Goal: Task Accomplishment & Management: Manage account settings

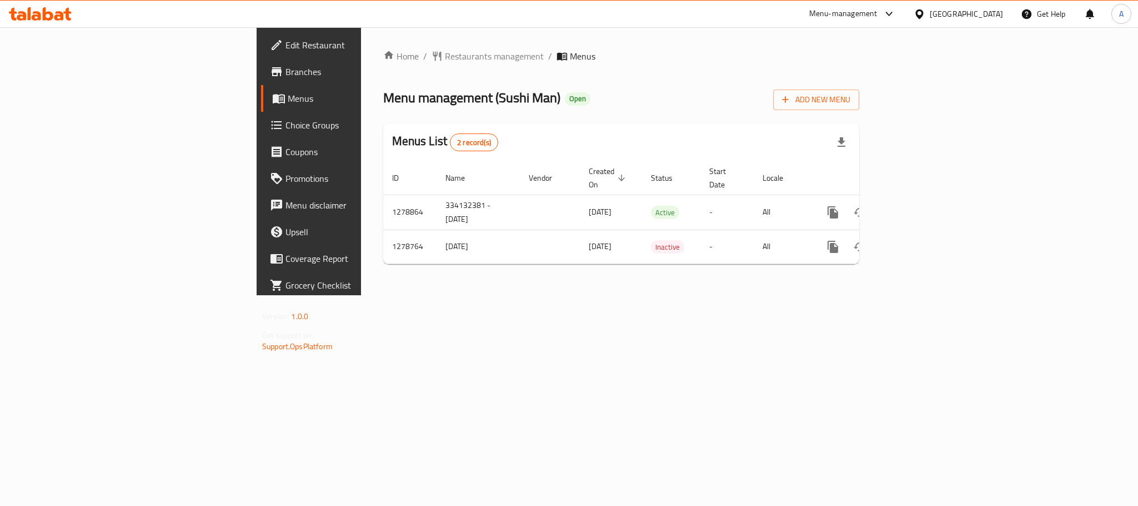
click at [37, 1] on div "Menu-management Egypt Get Help A" at bounding box center [569, 14] width 1138 height 27
click at [52, 27] on div "Menu-management Egypt Get Help A" at bounding box center [569, 14] width 1138 height 27
click at [55, 13] on icon at bounding box center [40, 13] width 63 height 13
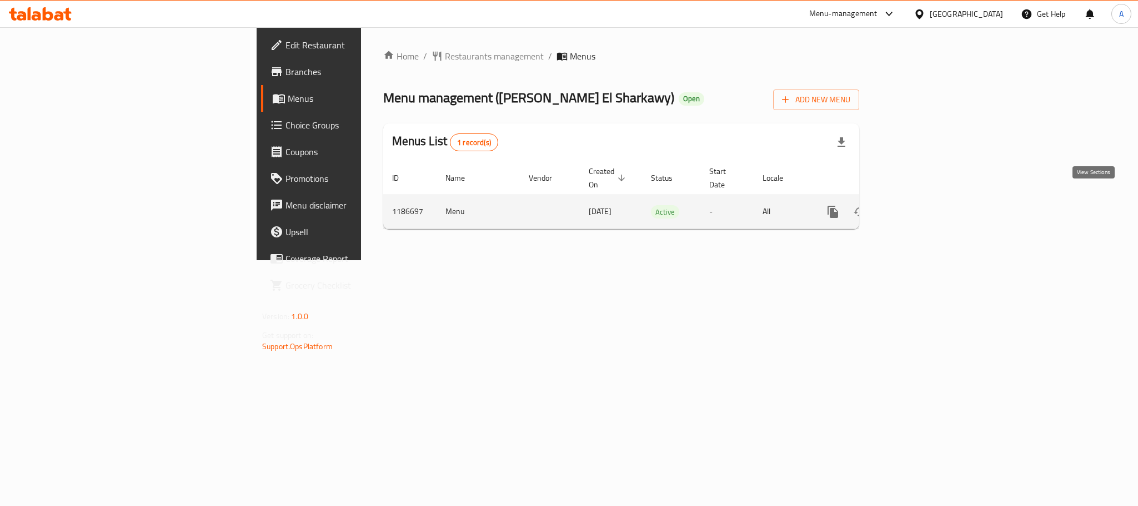
click at [920, 206] on icon "enhanced table" at bounding box center [913, 211] width 13 height 13
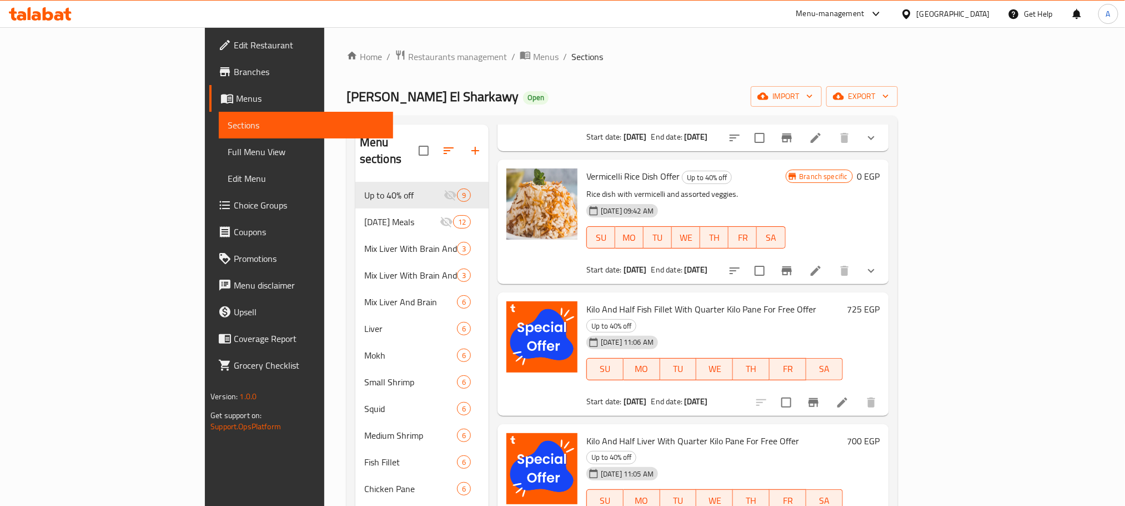
scroll to position [167, 0]
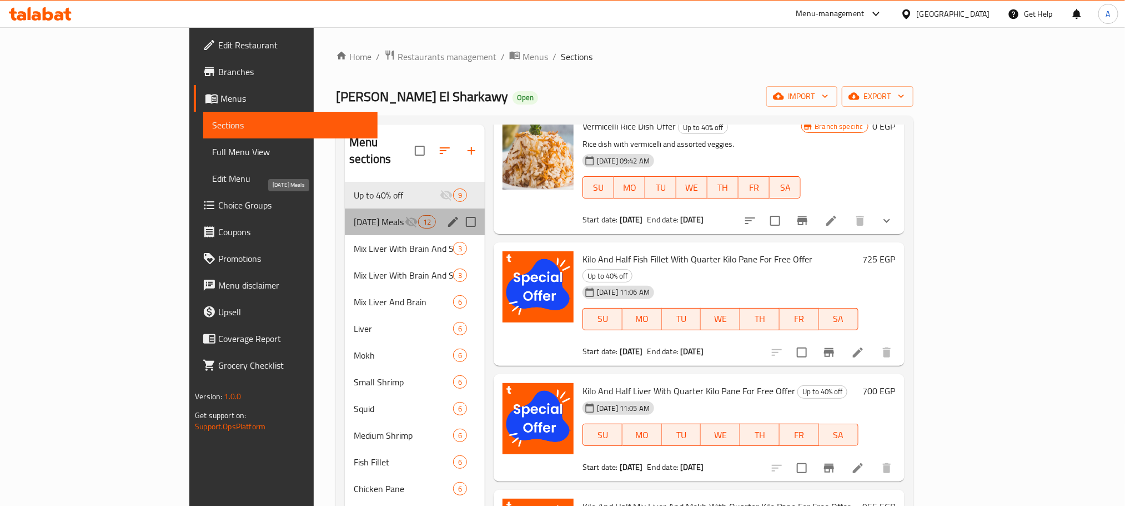
click at [354, 215] on span "[DATE] Meals" at bounding box center [379, 221] width 51 height 13
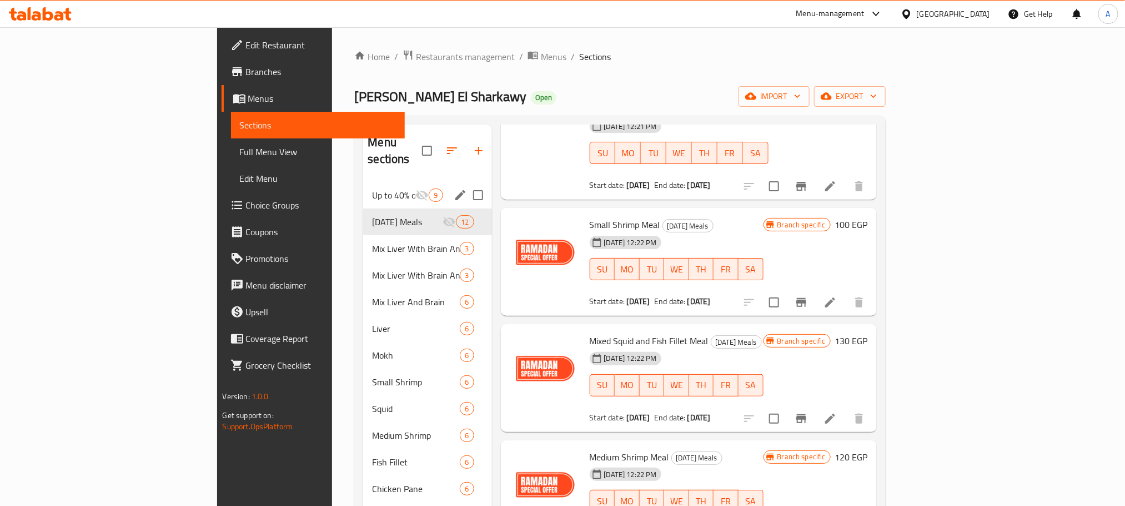
click at [372, 188] on span "Up to 40% off" at bounding box center [393, 194] width 43 height 13
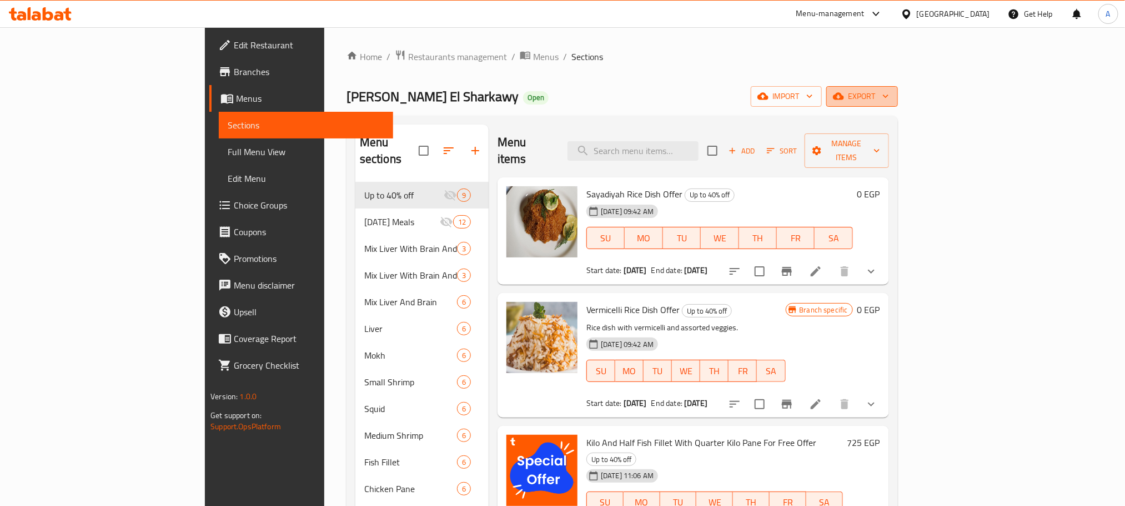
click at [892, 97] on icon "button" at bounding box center [885, 96] width 11 height 11
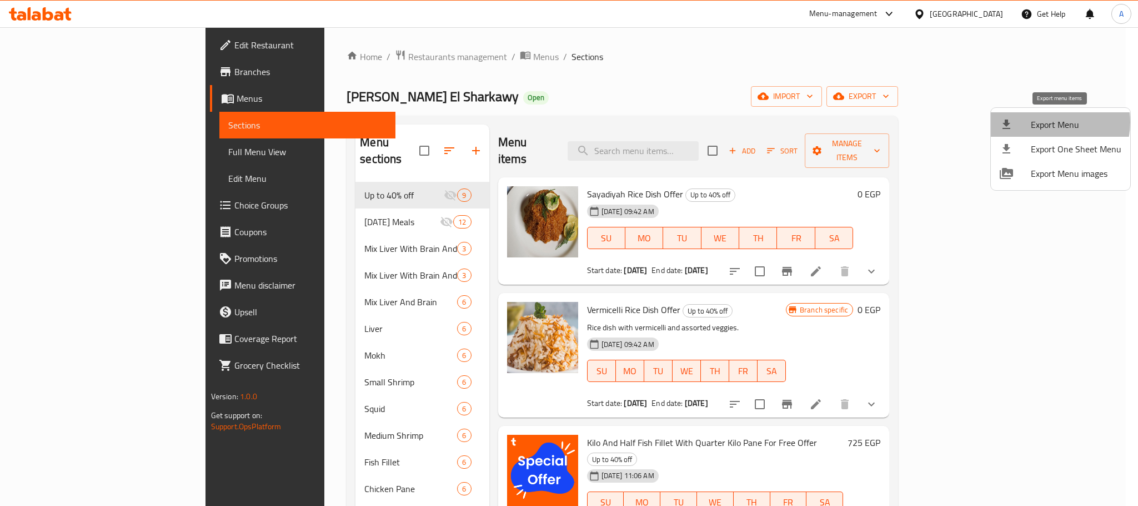
click at [1050, 122] on span "Export Menu" at bounding box center [1076, 124] width 91 height 13
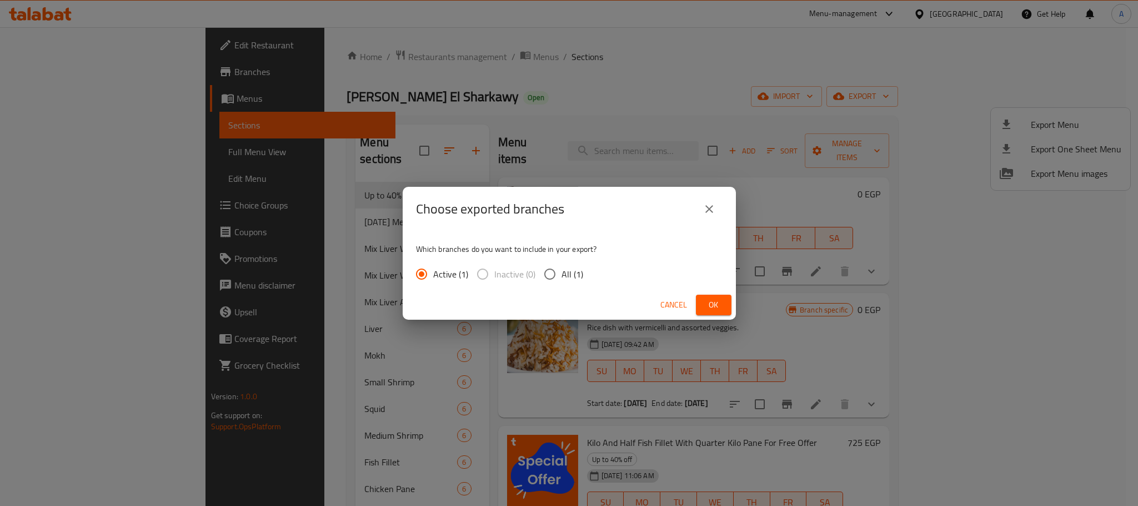
click at [590, 274] on div "Active (1) Inactive (0) All (1)" at bounding box center [504, 273] width 176 height 23
click at [571, 272] on span "All (1)" at bounding box center [573, 273] width 22 height 13
click at [562, 272] on input "All (1)" at bounding box center [549, 273] width 23 height 23
radio input "true"
click at [722, 304] on span "Ok" at bounding box center [714, 305] width 18 height 14
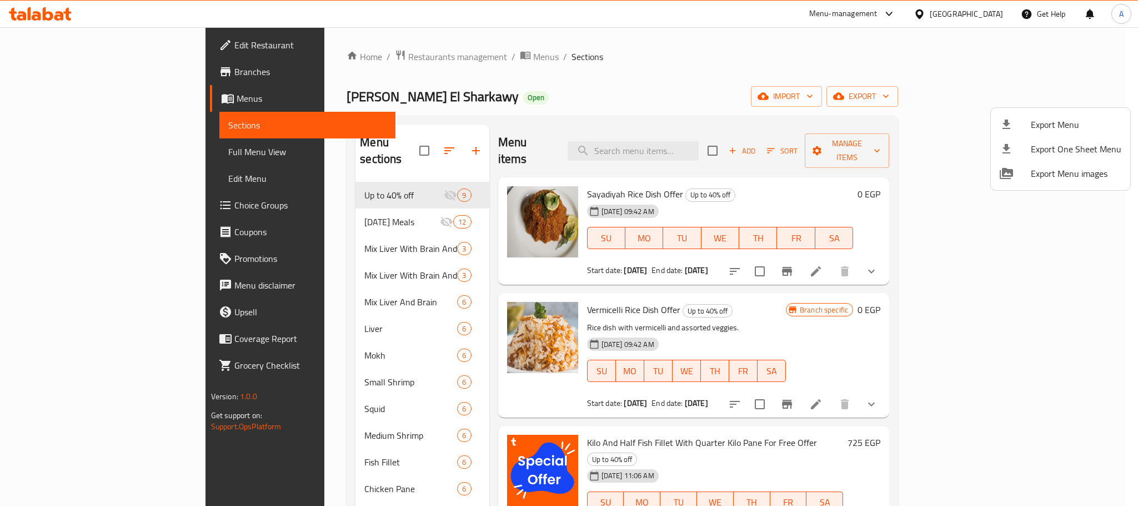
click at [715, 319] on div at bounding box center [569, 253] width 1138 height 506
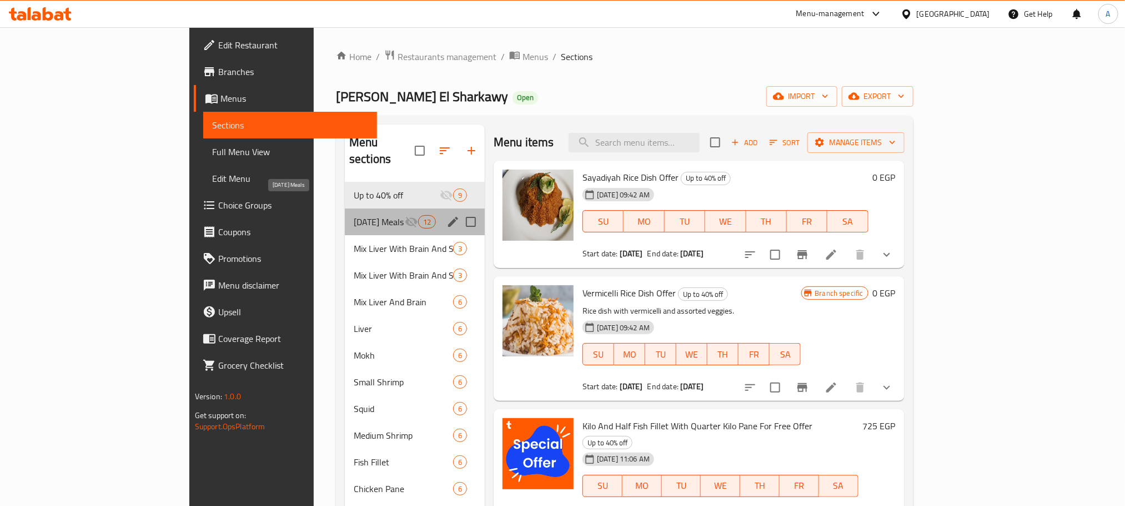
click at [354, 215] on span "[DATE] Meals" at bounding box center [379, 221] width 51 height 13
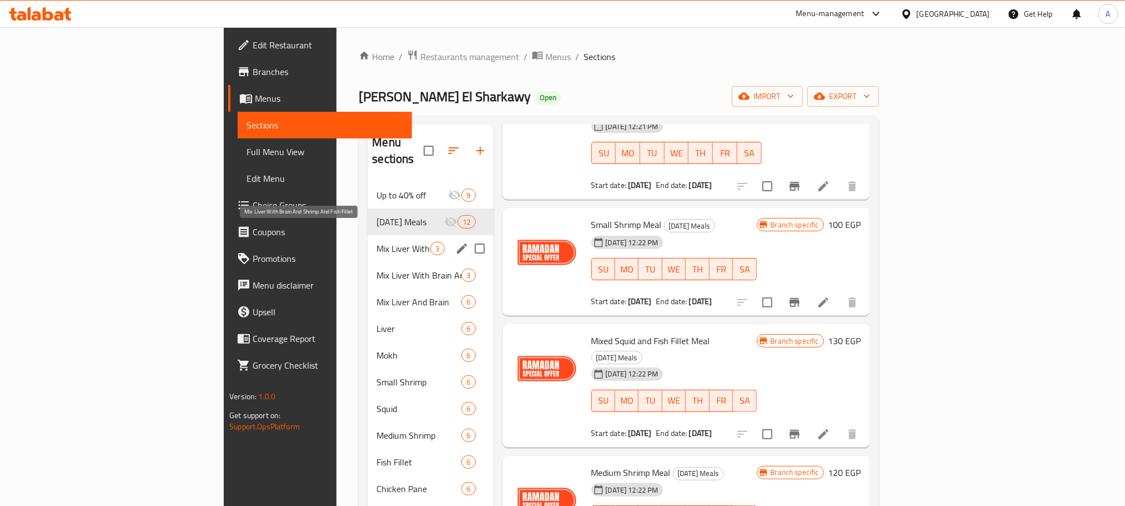
click at [377, 242] on span "Mix Liver With Brain And Shrimp And Fish Fillet" at bounding box center [404, 248] width 54 height 13
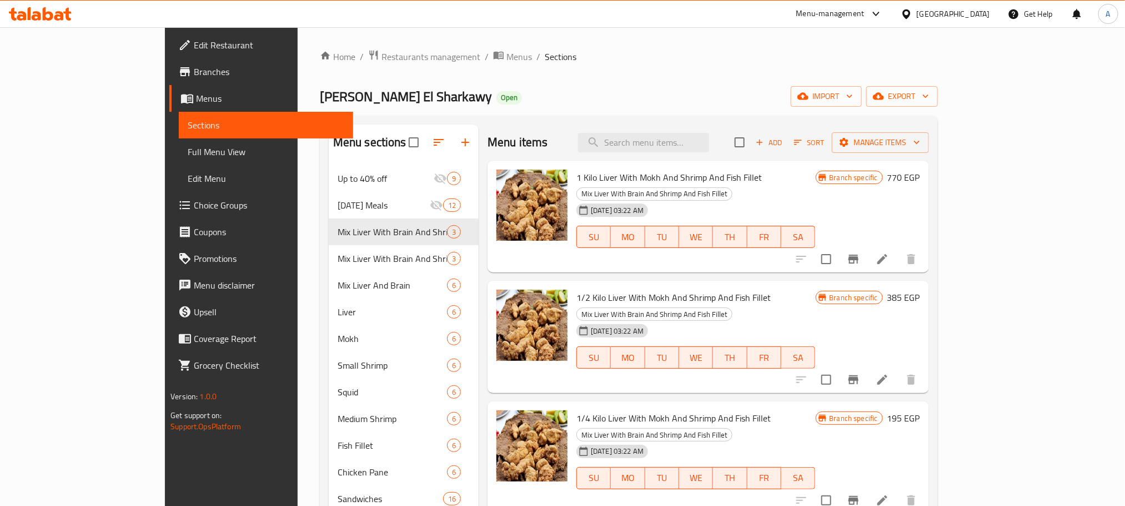
scroll to position [175, 0]
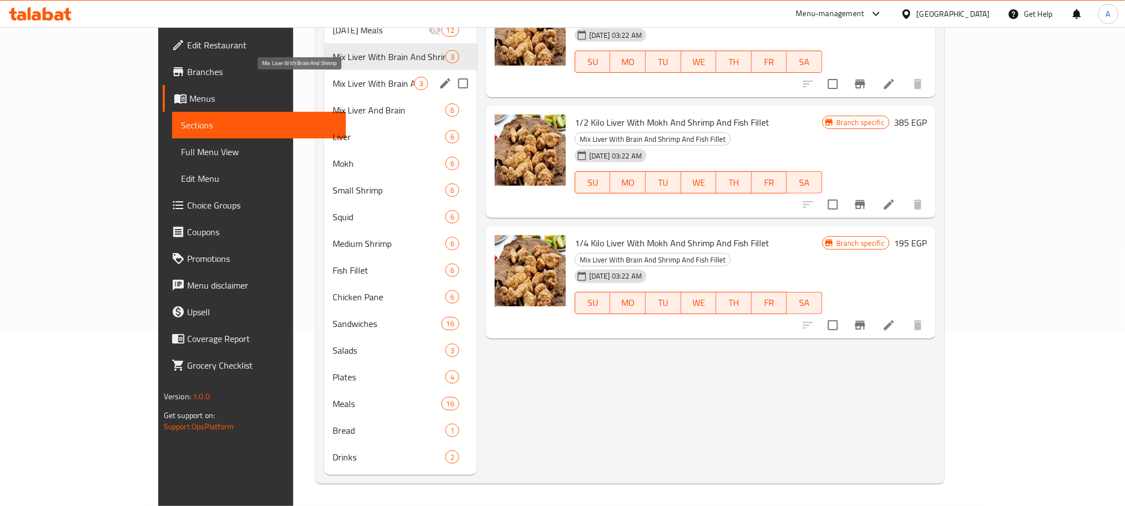
click at [333, 87] on span "Mix Liver With Brain And Shrimp" at bounding box center [373, 83] width 81 height 13
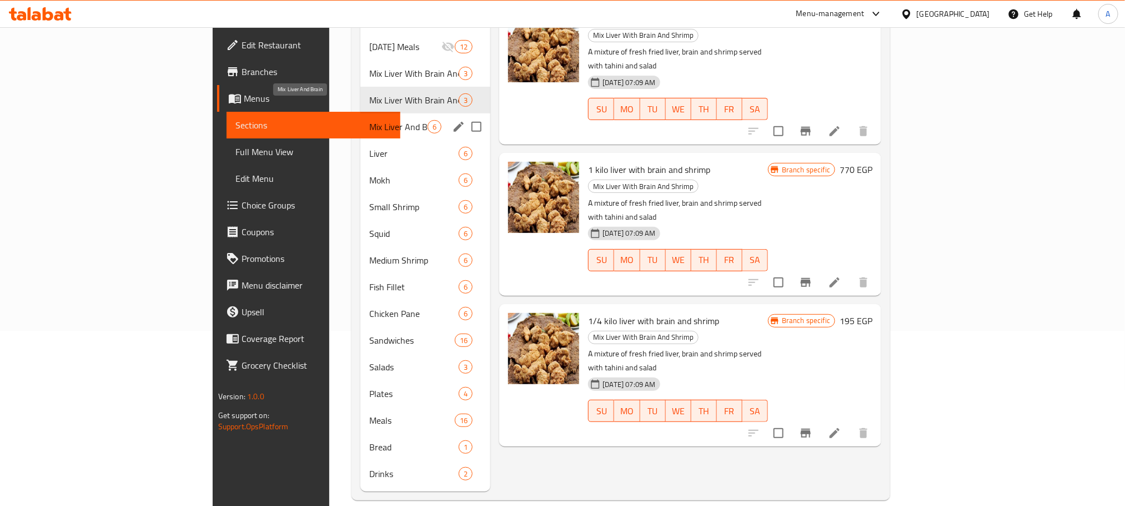
click at [369, 120] on span "Mix Liver And Brain" at bounding box center [398, 126] width 58 height 13
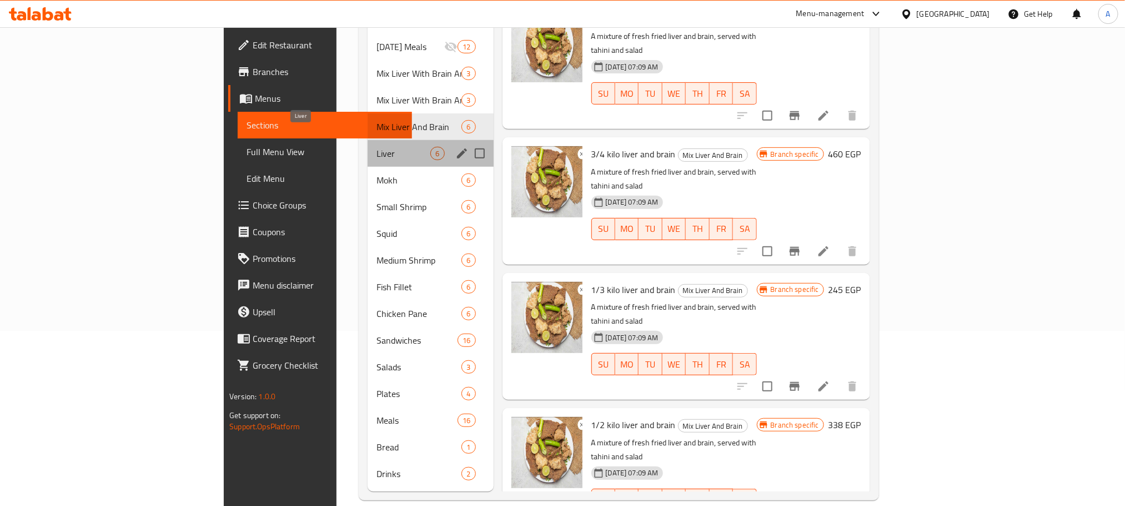
click at [377, 147] on span "Liver" at bounding box center [404, 153] width 54 height 13
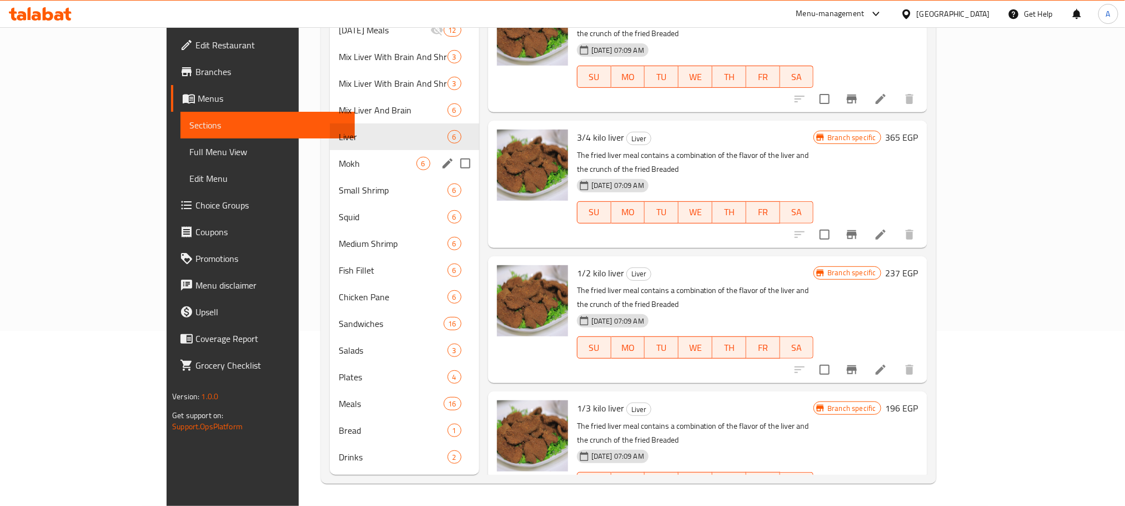
click at [339, 158] on span "Mokh" at bounding box center [378, 163] width 78 height 13
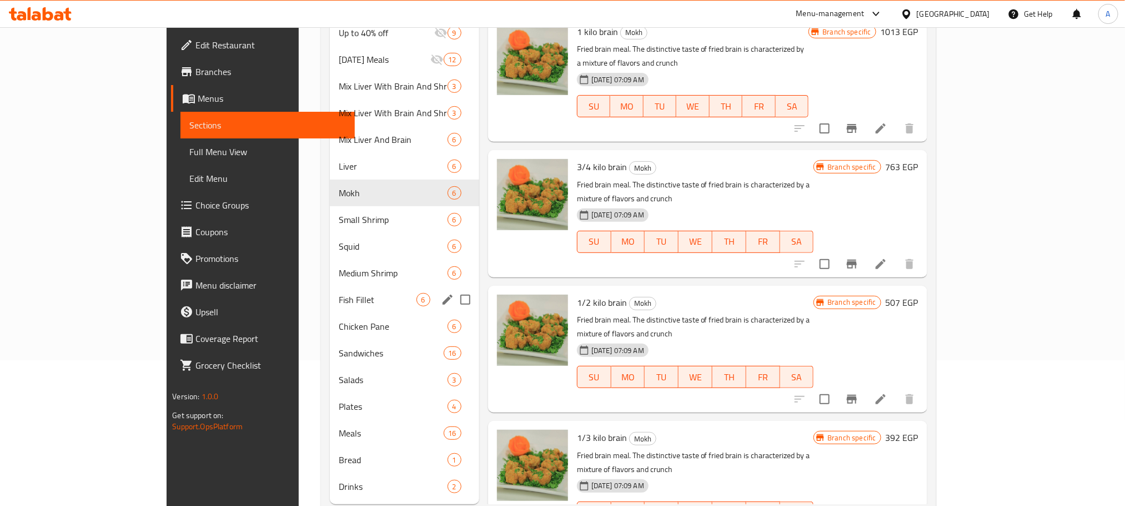
scroll to position [175, 0]
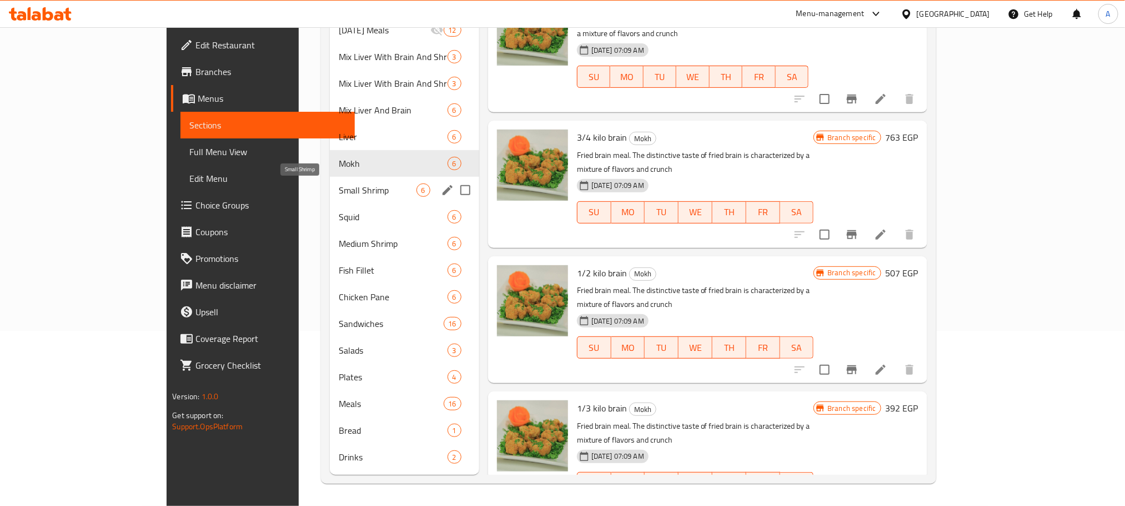
click at [339, 185] on span "Small Shrimp" at bounding box center [378, 189] width 78 height 13
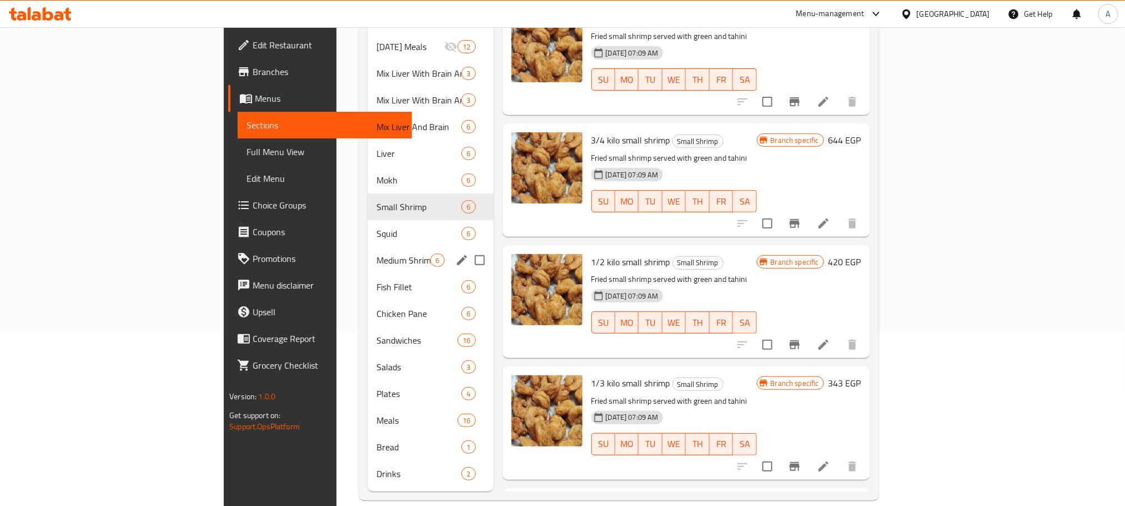
click at [368, 247] on div "Medium Shrimp 6" at bounding box center [431, 260] width 126 height 27
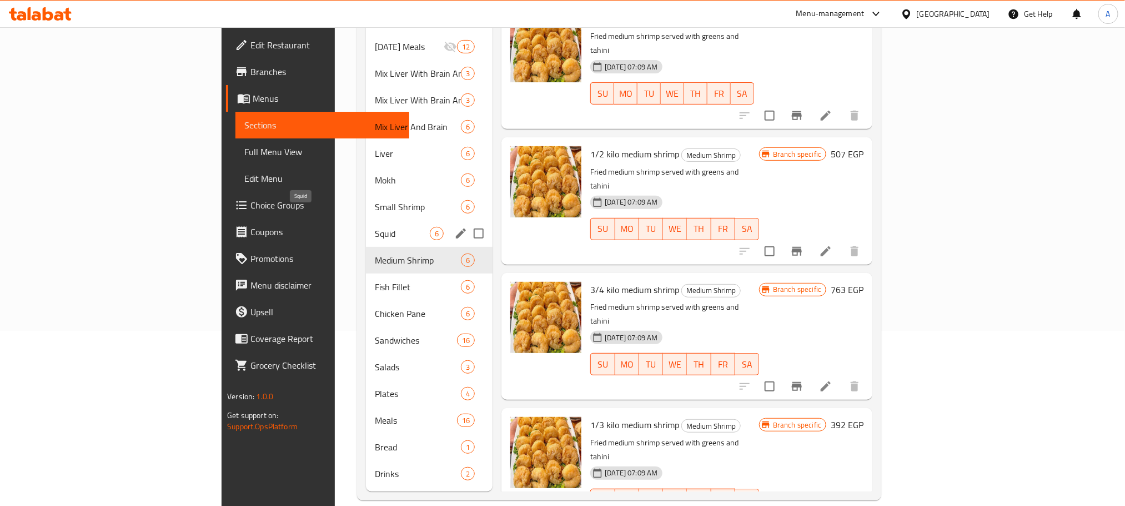
click at [375, 227] on span "Squid" at bounding box center [402, 233] width 55 height 13
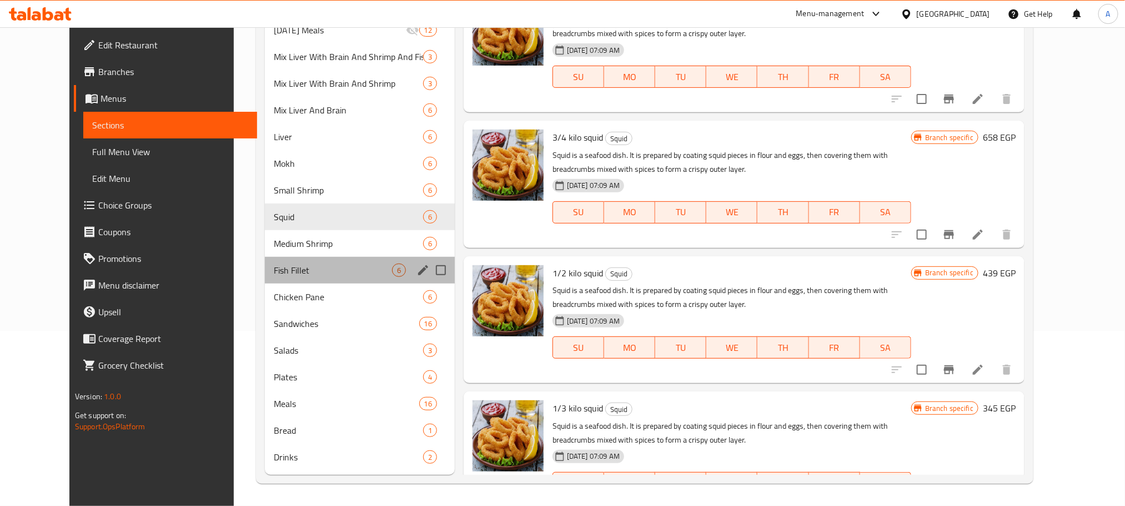
click at [301, 282] on div "Fish Fillet 6" at bounding box center [360, 270] width 190 height 27
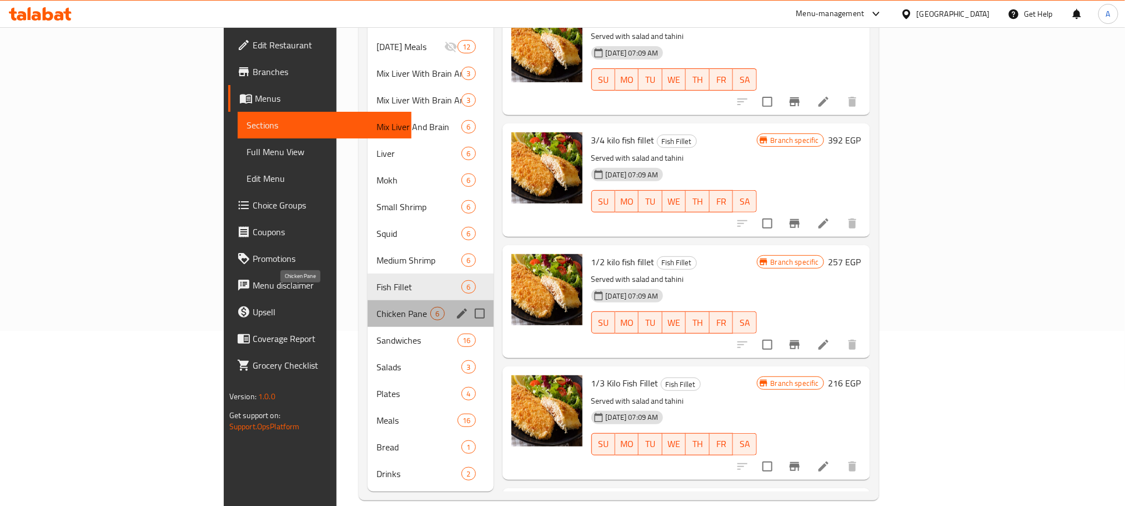
click at [377, 307] on span "Chicken Pane" at bounding box center [404, 313] width 54 height 13
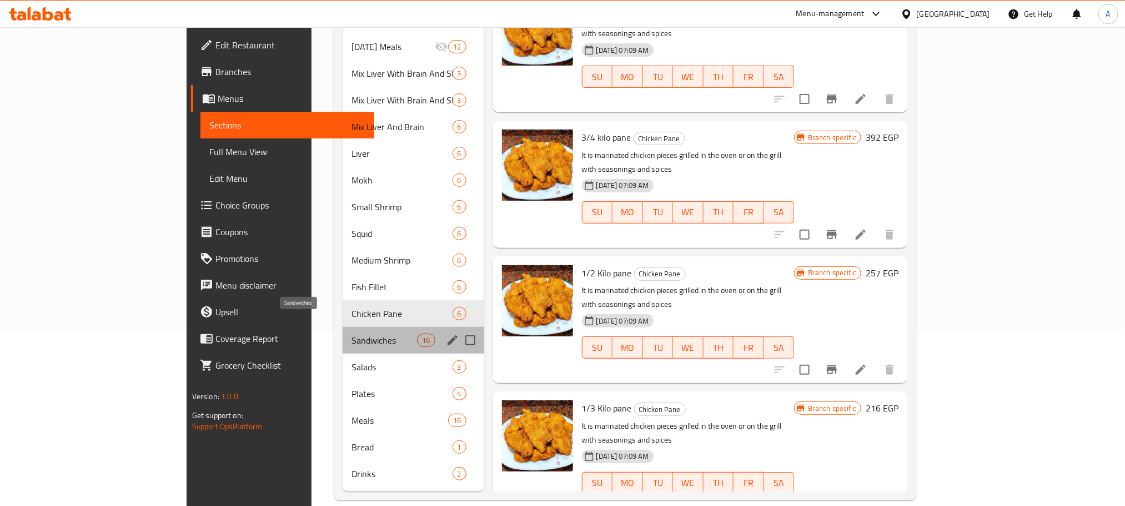
click at [352, 333] on span "Sandwiches" at bounding box center [385, 339] width 66 height 13
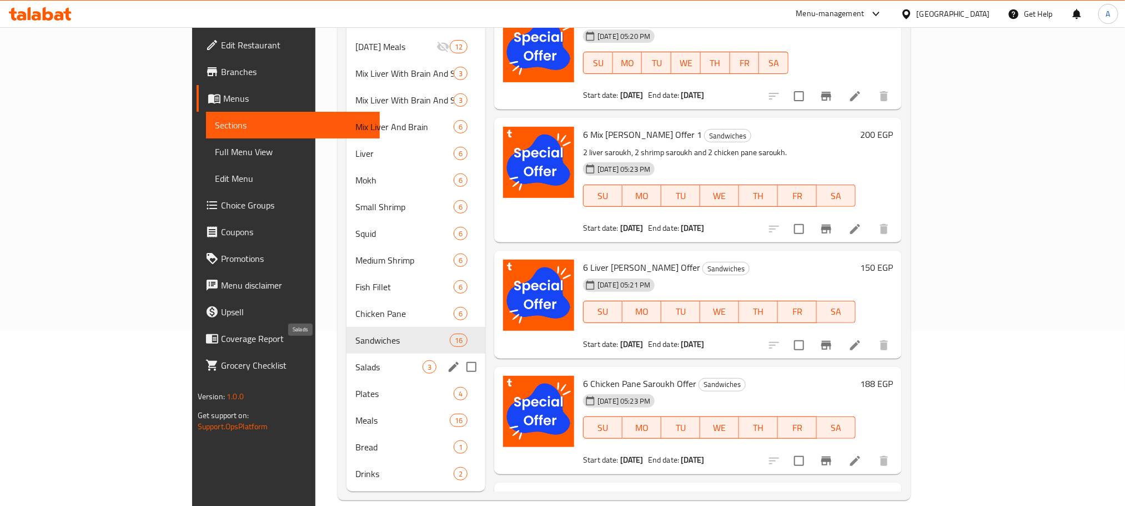
click at [356, 360] on span "Salads" at bounding box center [389, 366] width 67 height 13
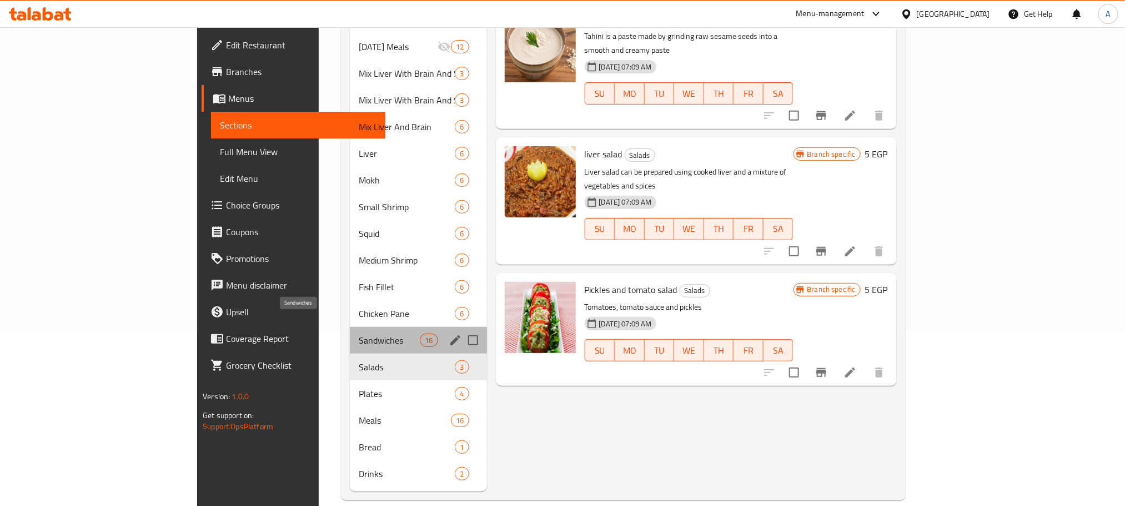
click at [359, 333] on span "Sandwiches" at bounding box center [389, 339] width 61 height 13
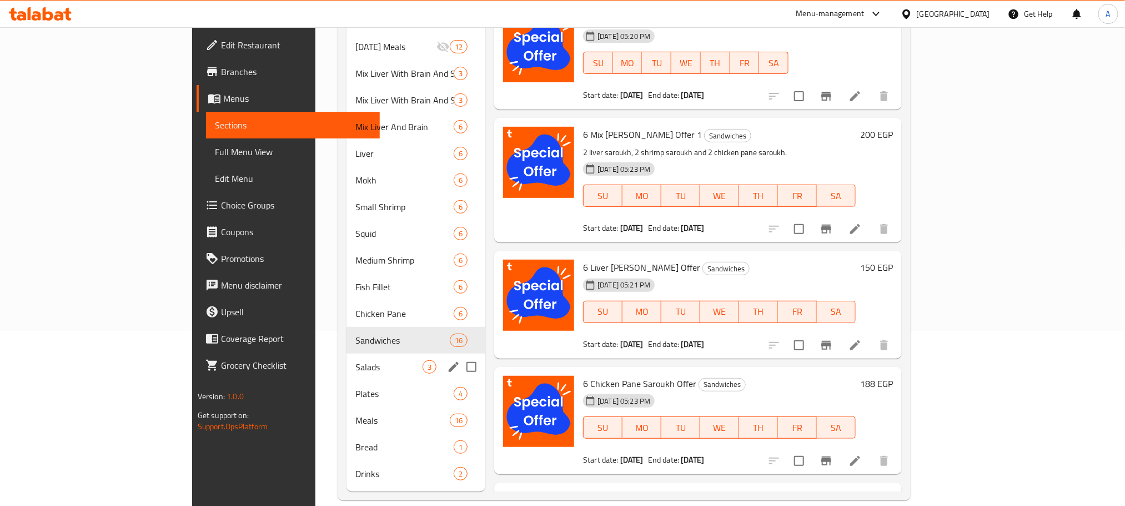
click at [347, 359] on div "Salads 3" at bounding box center [416, 366] width 139 height 27
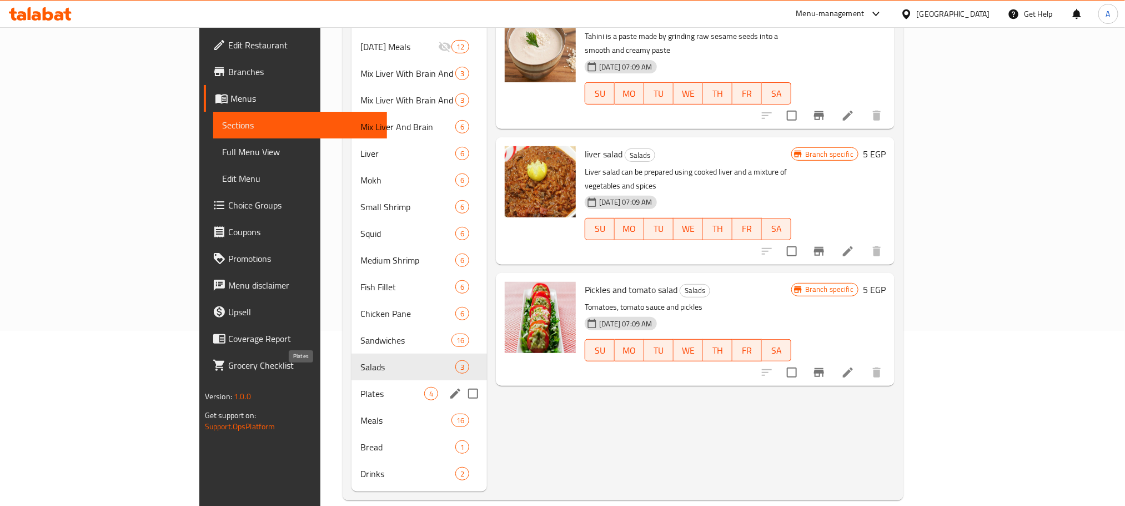
click at [361, 387] on span "Plates" at bounding box center [393, 393] width 64 height 13
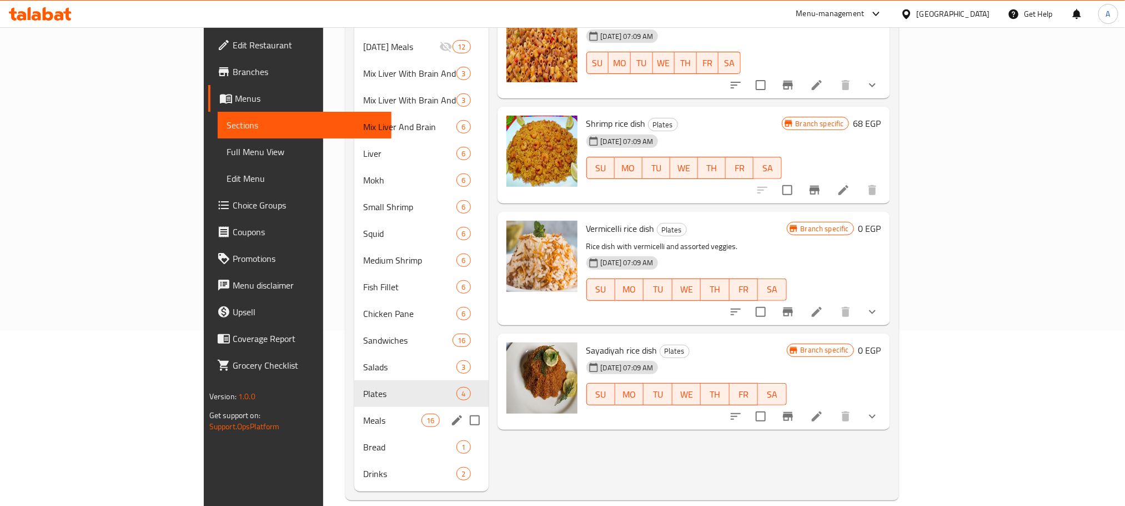
click at [363, 413] on span "Meals" at bounding box center [392, 419] width 58 height 13
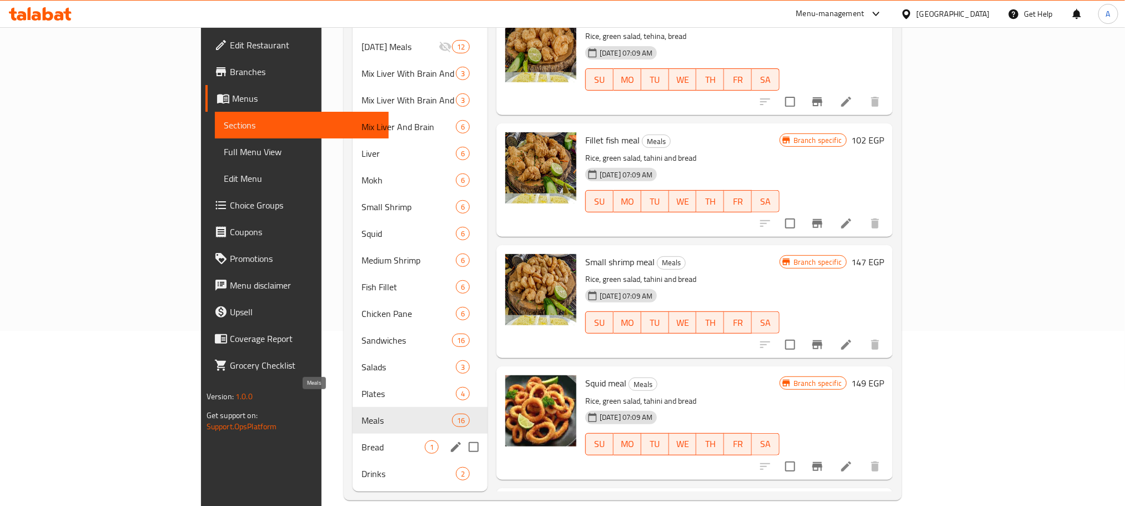
click at [362, 440] on span "Bread" at bounding box center [393, 446] width 63 height 13
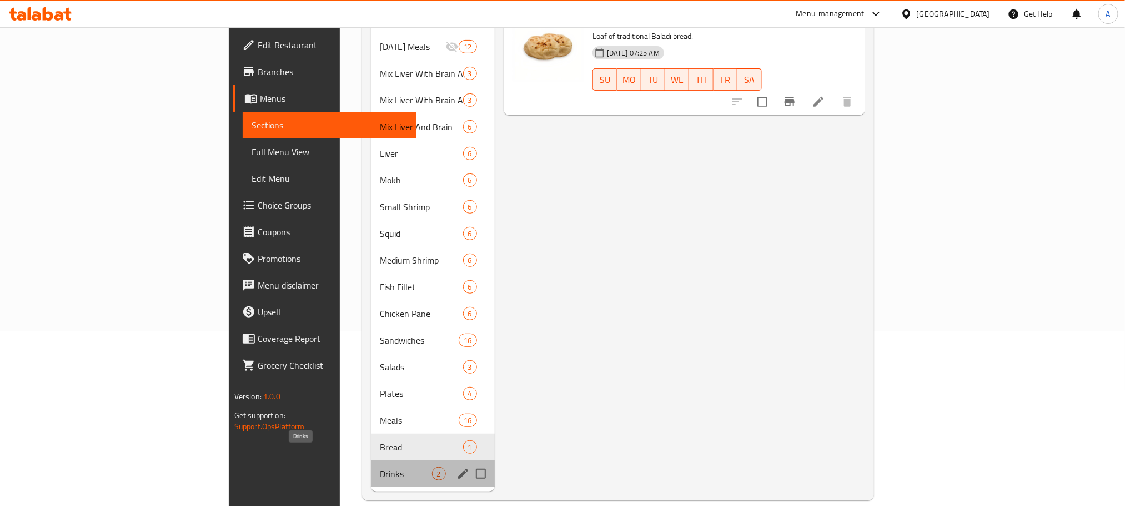
click at [380, 467] on span "Drinks" at bounding box center [406, 473] width 52 height 13
